Goal: Transaction & Acquisition: Purchase product/service

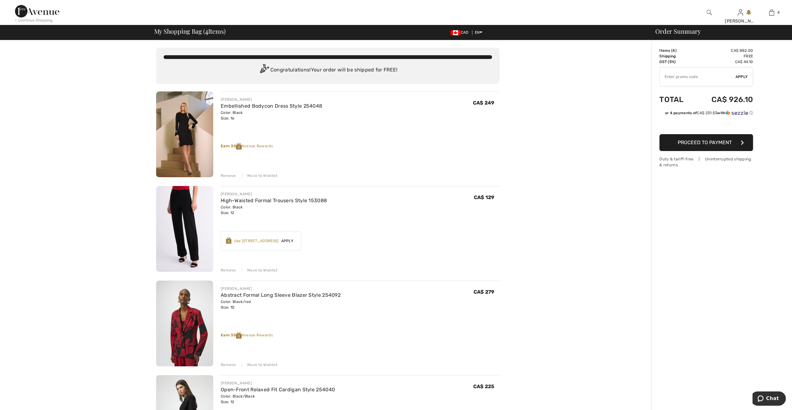
click at [234, 176] on div "Remove" at bounding box center [228, 176] width 15 height 6
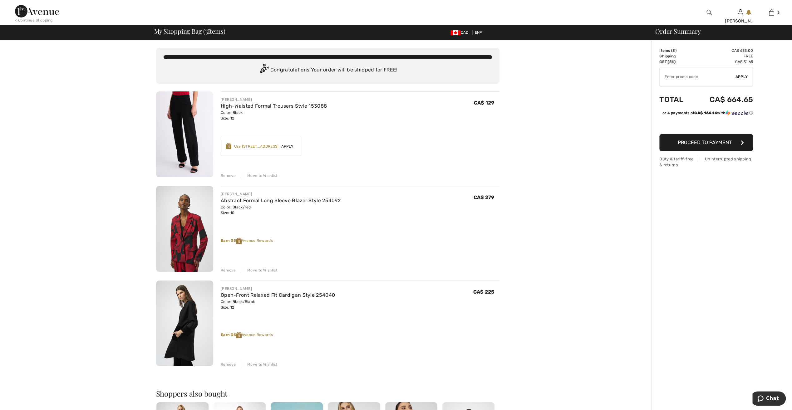
click at [204, 304] on img at bounding box center [184, 324] width 57 height 86
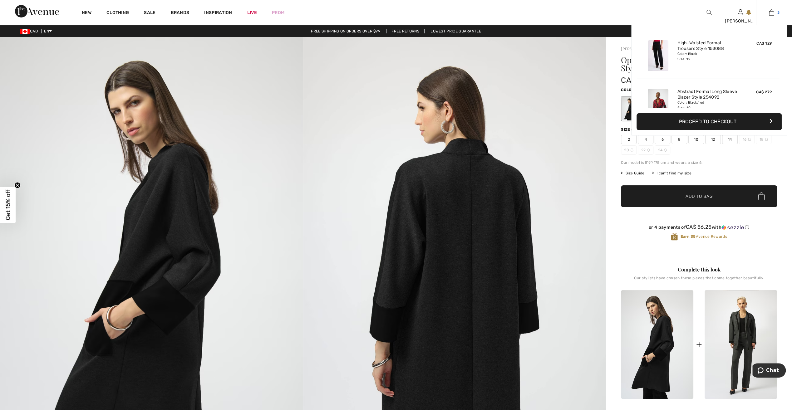
click at [771, 14] on img at bounding box center [771, 12] width 5 height 7
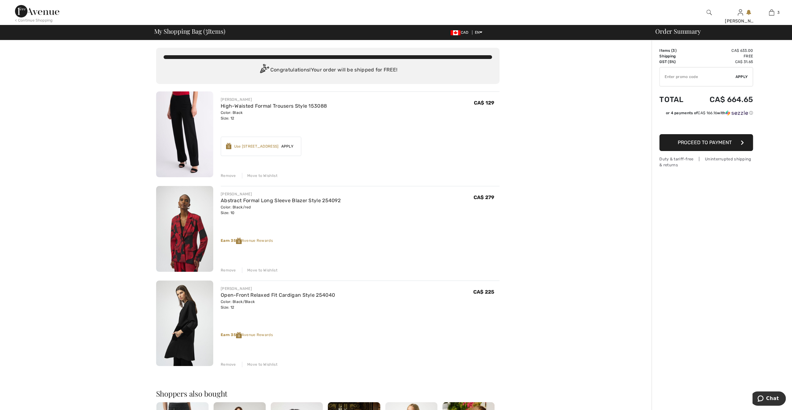
click at [230, 363] on div "Remove" at bounding box center [228, 365] width 15 height 6
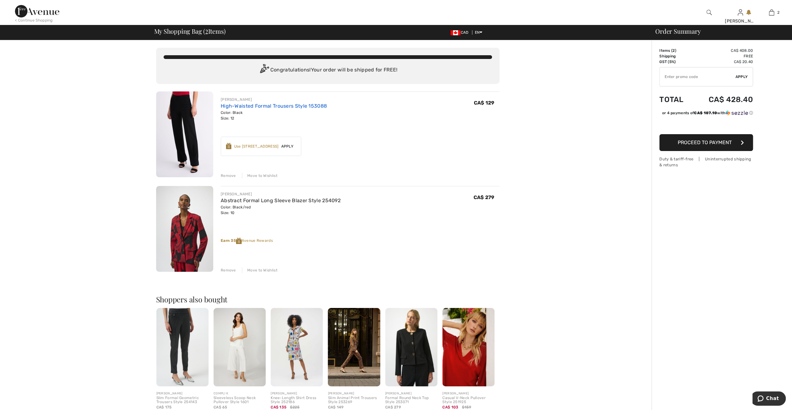
click at [242, 106] on link "High-Waisted Formal Trousers Style 153088" at bounding box center [274, 106] width 106 height 6
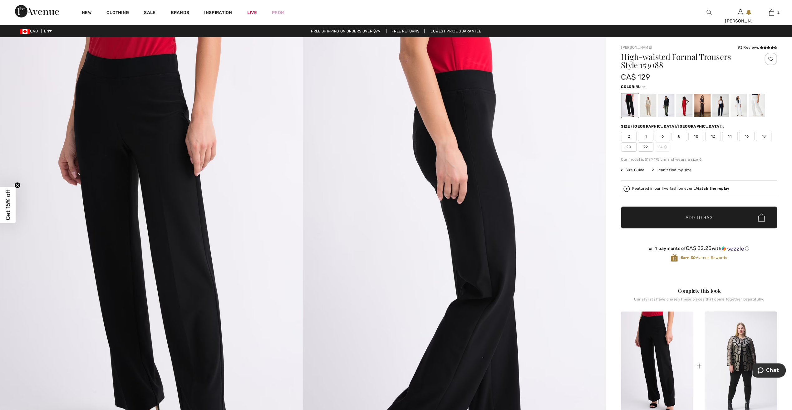
click at [715, 137] on span "12" at bounding box center [714, 136] width 16 height 9
click at [760, 104] on div at bounding box center [757, 105] width 16 height 23
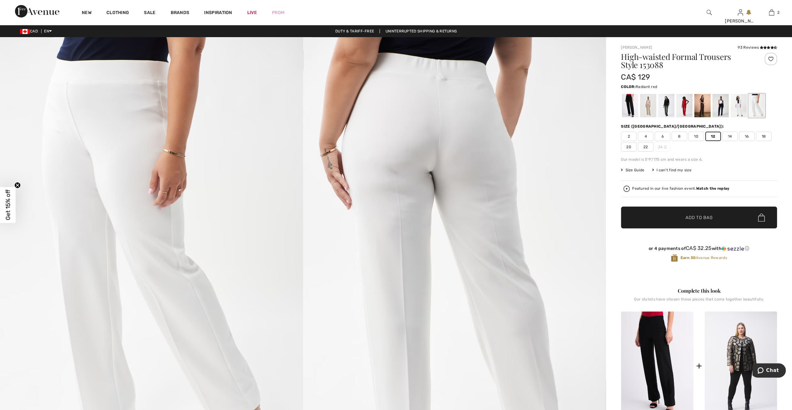
click at [687, 106] on div at bounding box center [684, 105] width 16 height 23
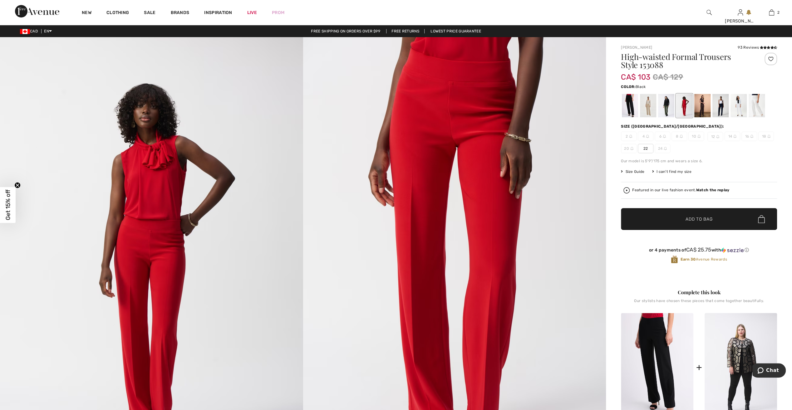
click at [637, 106] on div at bounding box center [630, 105] width 16 height 23
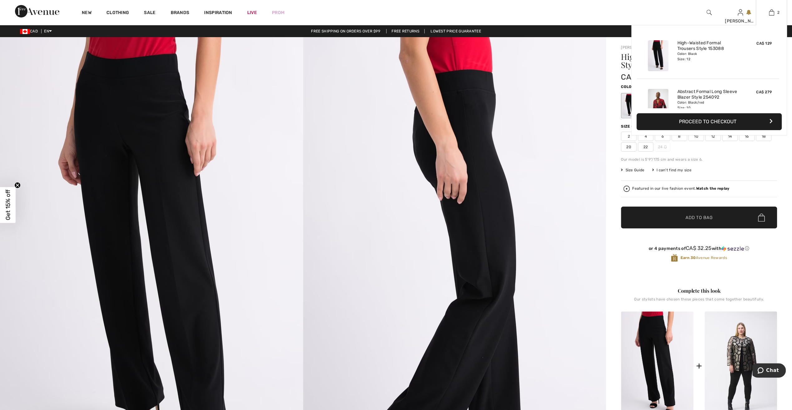
click at [711, 121] on button "Proceed to Checkout" at bounding box center [709, 121] width 145 height 17
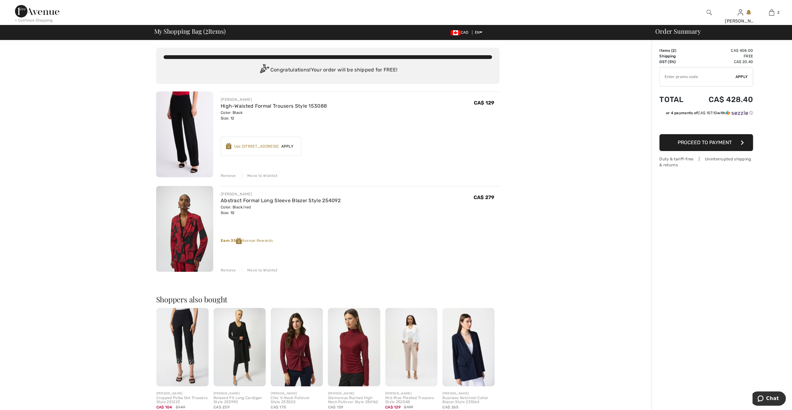
click at [260, 175] on div "Move to Wishlist" at bounding box center [260, 176] width 36 height 6
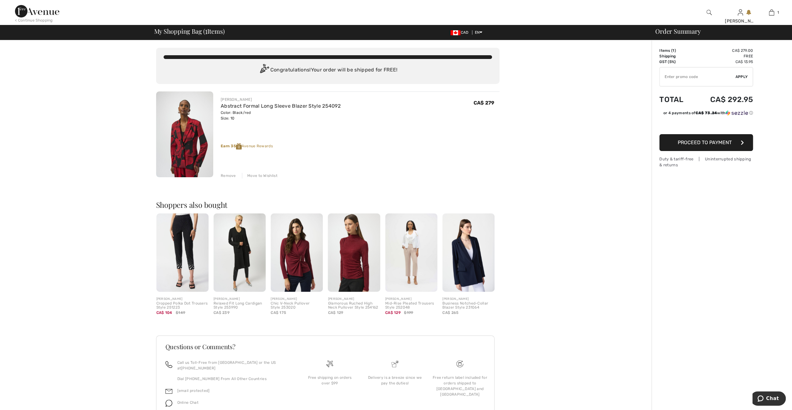
click at [46, 9] on img at bounding box center [37, 11] width 44 height 12
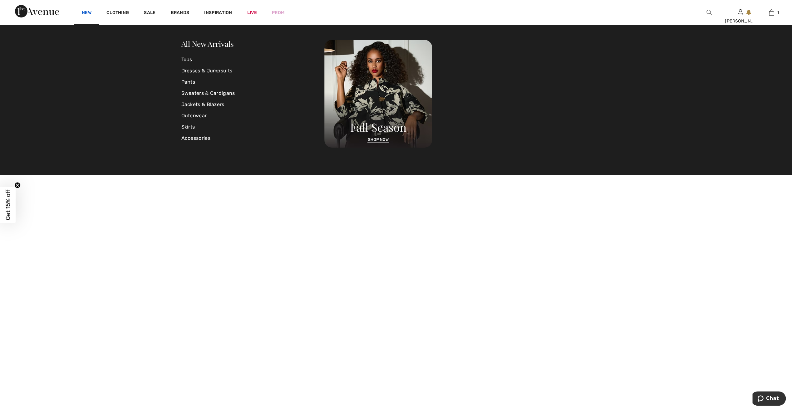
click at [88, 12] on link "New" at bounding box center [87, 13] width 10 height 7
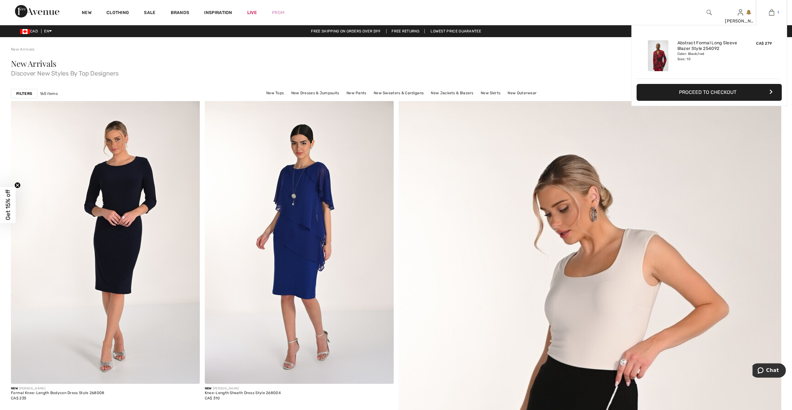
click at [771, 13] on img at bounding box center [771, 12] width 5 height 7
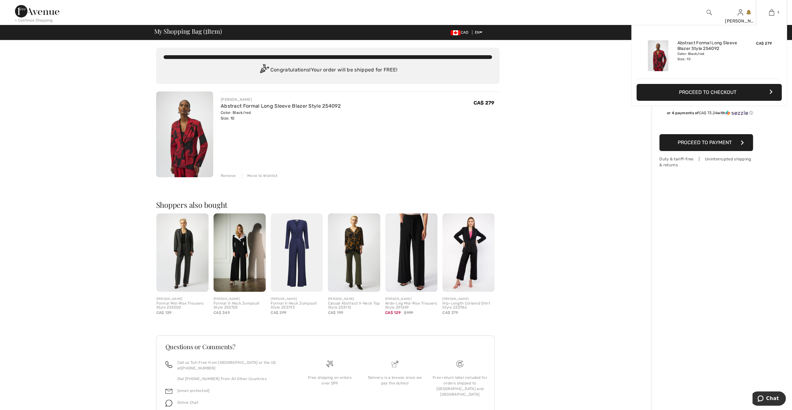
click at [724, 88] on button "Proceed to Checkout" at bounding box center [709, 92] width 145 height 17
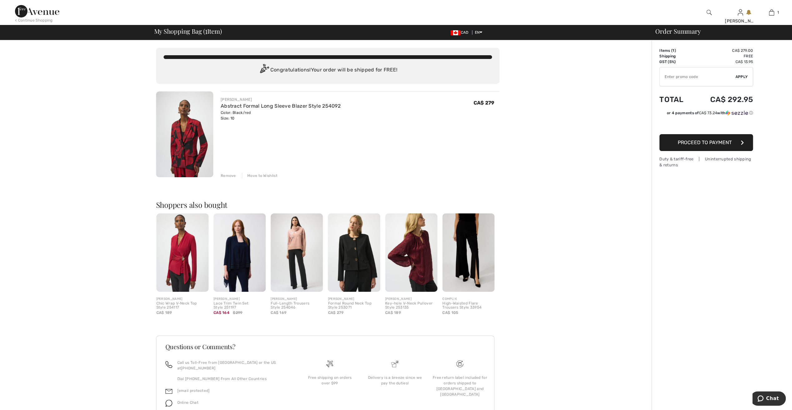
click at [206, 134] on img at bounding box center [184, 135] width 57 height 86
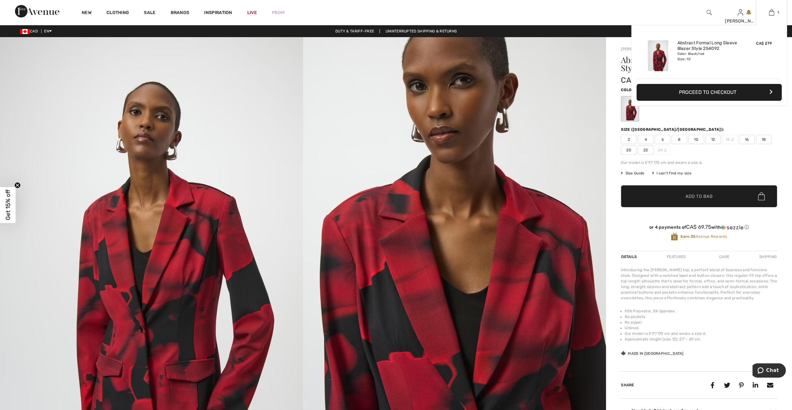
click at [718, 89] on button "Proceed to Checkout" at bounding box center [709, 92] width 145 height 17
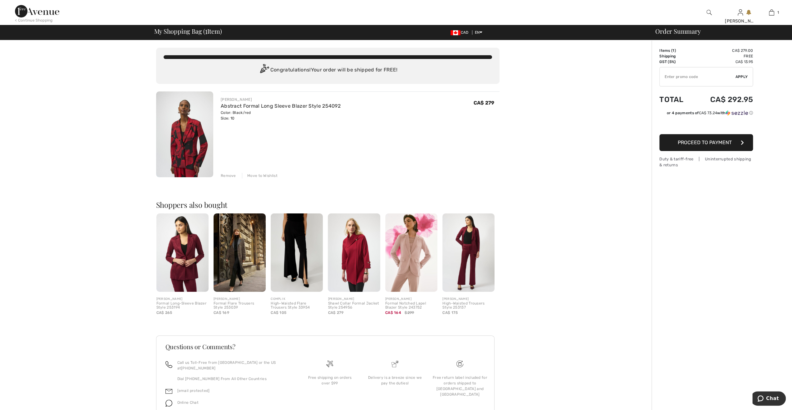
click at [708, 79] on input "TEXT" at bounding box center [698, 76] width 76 height 19
type input "LIVE10"
click at [744, 75] on span "Apply" at bounding box center [742, 77] width 12 height 6
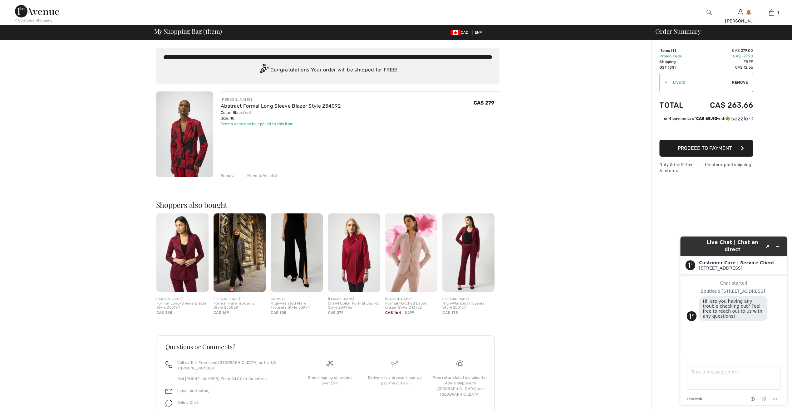
click at [170, 138] on img at bounding box center [184, 135] width 57 height 86
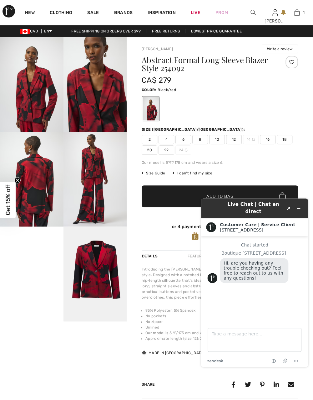
click at [114, 109] on img at bounding box center [94, 84] width 63 height 95
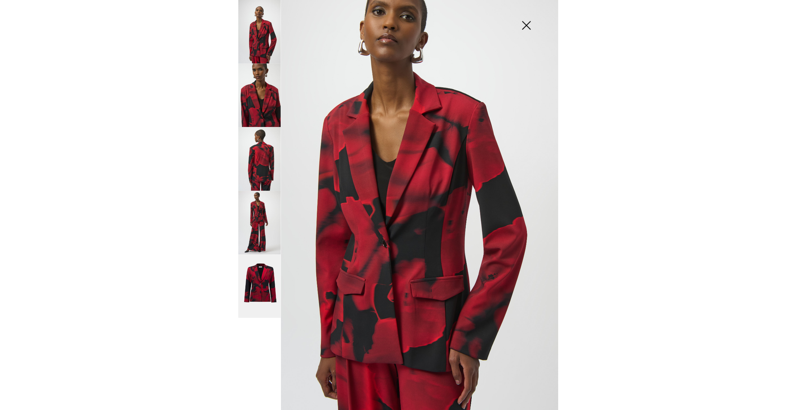
scroll to position [68, 0]
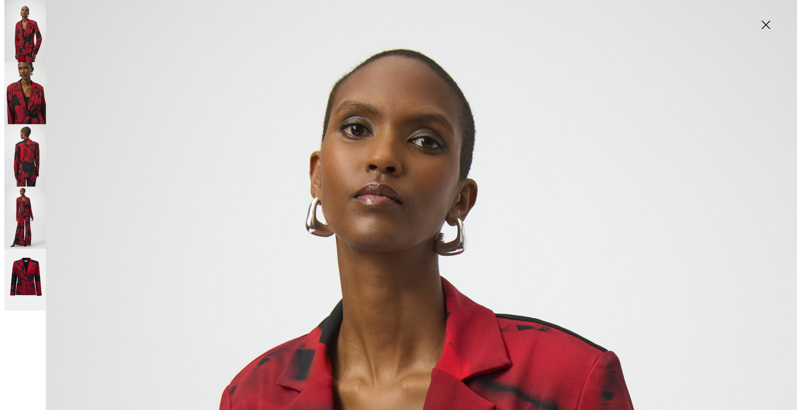
click at [764, 23] on img at bounding box center [765, 25] width 31 height 32
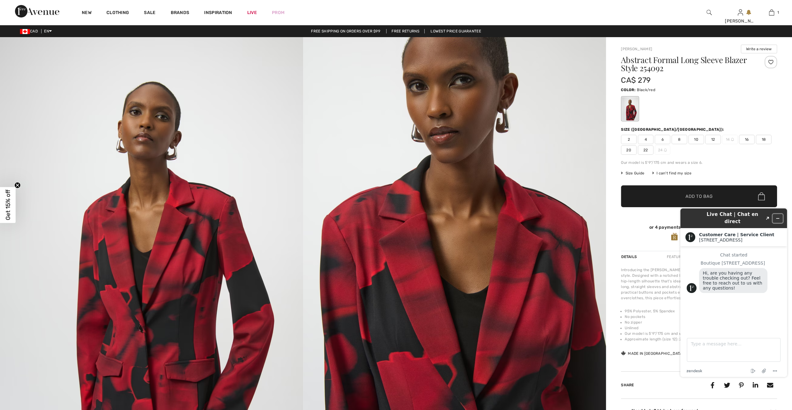
click at [779, 216] on icon "Minimize widget" at bounding box center [778, 218] width 4 height 4
